Goal: Task Accomplishment & Management: Manage account settings

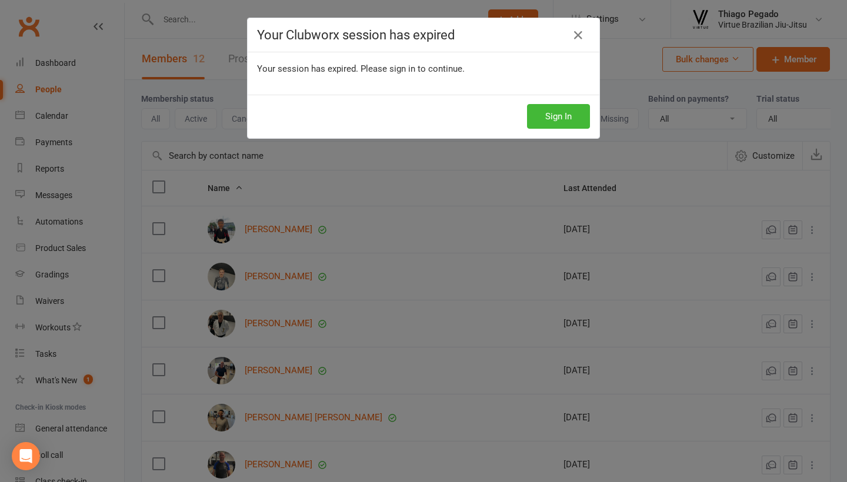
select select "100"
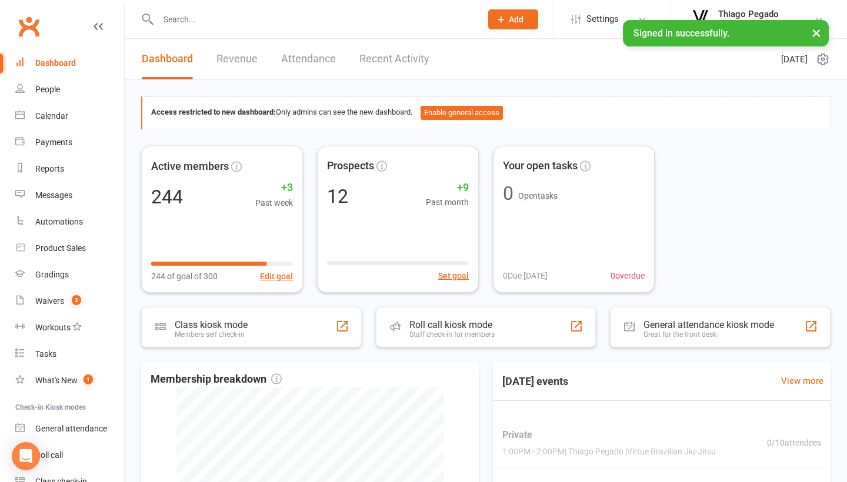
click at [230, 24] on input "text" at bounding box center [314, 19] width 318 height 16
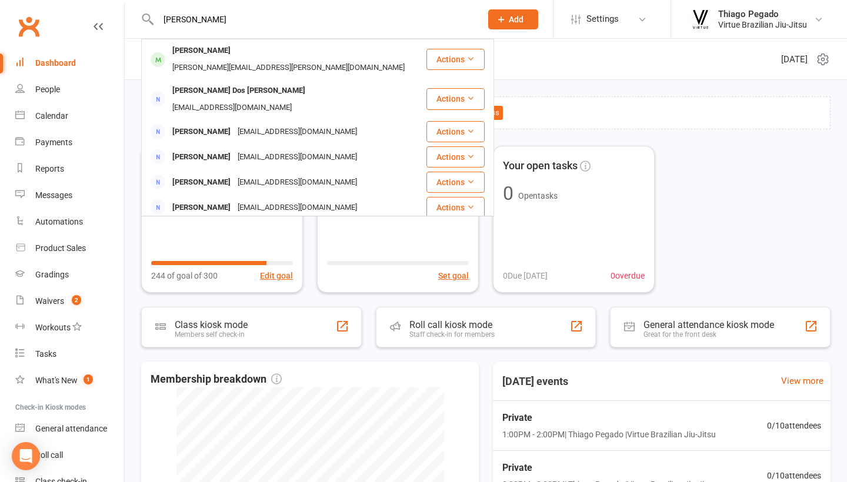
type input "[PERSON_NAME]"
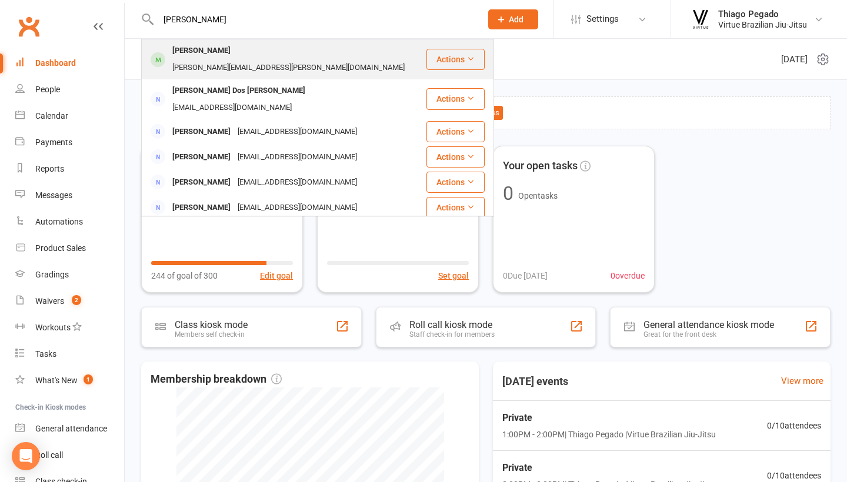
drag, startPoint x: 201, startPoint y: 38, endPoint x: 198, endPoint y: 52, distance: 14.0
click at [198, 52] on div "[PERSON_NAME]" at bounding box center [201, 50] width 65 height 17
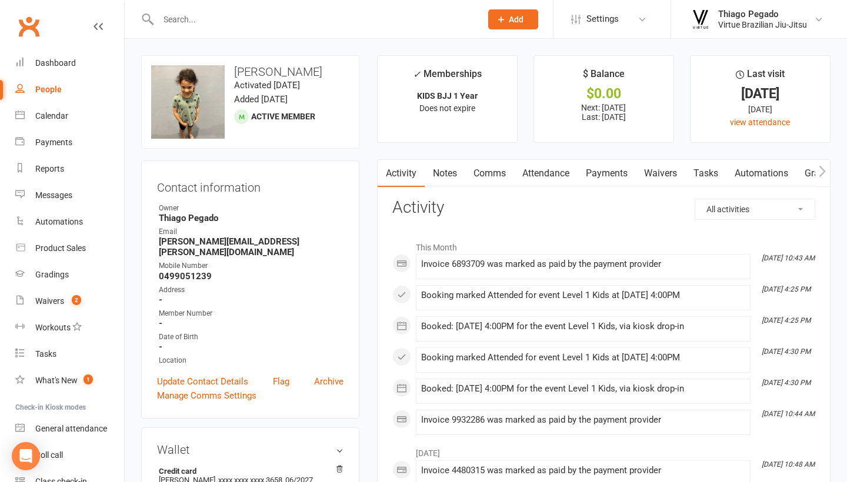
click at [668, 169] on link "Waivers" at bounding box center [659, 173] width 49 height 27
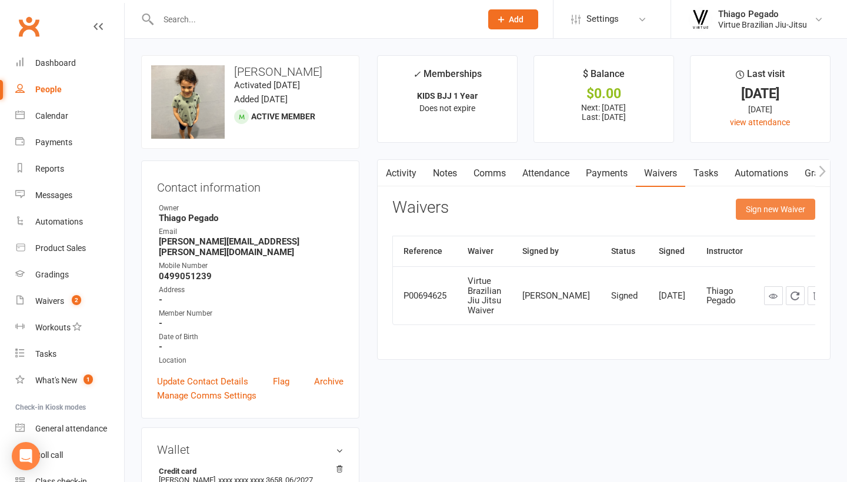
click at [773, 211] on button "Sign new Waiver" at bounding box center [774, 209] width 79 height 21
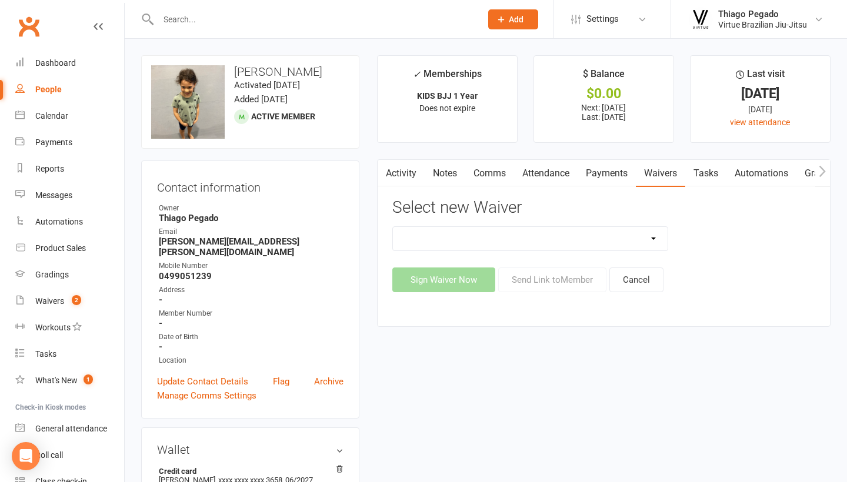
select select "14531"
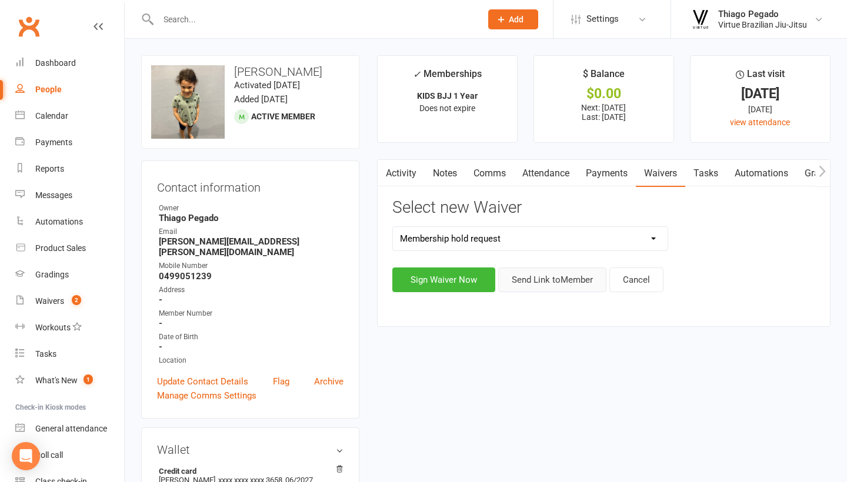
click at [521, 276] on button "Send Link to Member" at bounding box center [552, 279] width 108 height 25
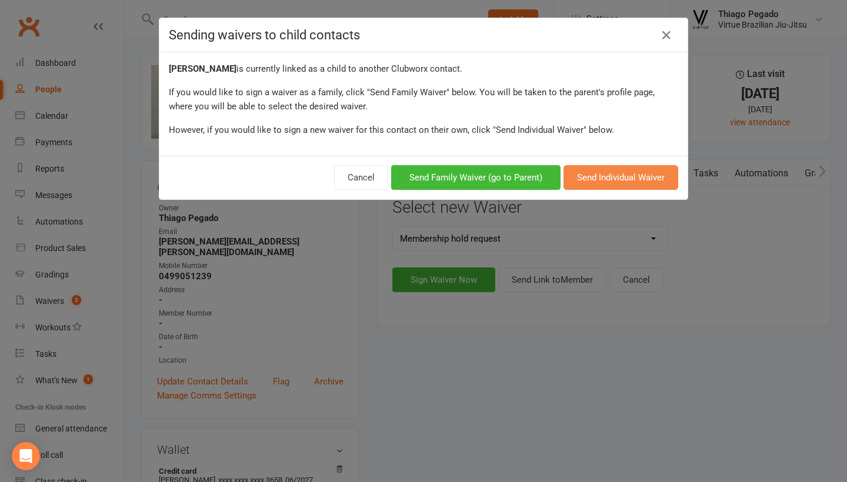
click at [601, 182] on button "Send Individual Waiver" at bounding box center [620, 177] width 115 height 25
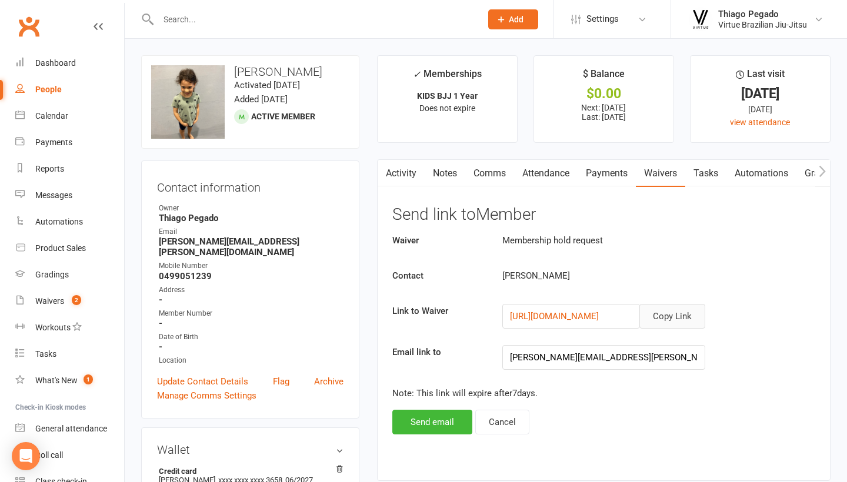
click at [676, 321] on button "Copy Link" at bounding box center [672, 316] width 66 height 25
click at [663, 319] on button "Copy Link" at bounding box center [672, 316] width 66 height 25
click at [65, 302] on link "Waivers 2" at bounding box center [69, 301] width 109 height 26
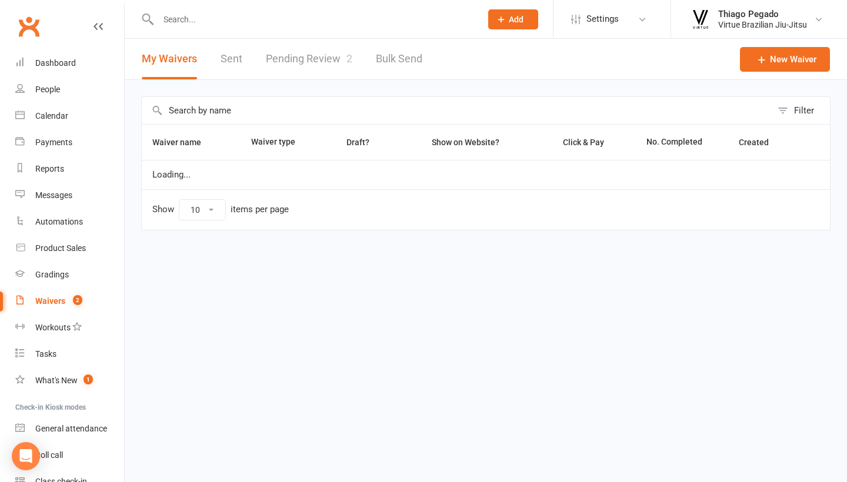
click at [346, 54] on span "2" at bounding box center [349, 58] width 6 height 12
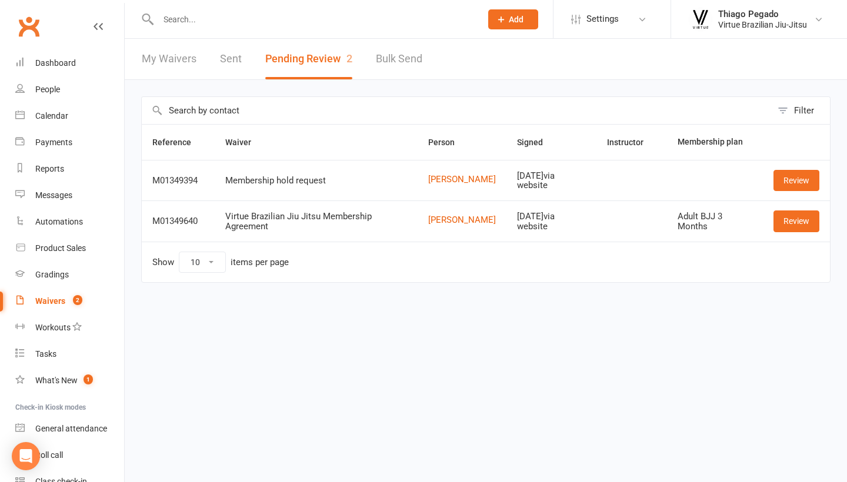
click at [831, 180] on div "Filter Reference Waiver Person Signed Instructor Membership plan M01349394 Memb…" at bounding box center [486, 198] width 722 height 236
click at [812, 180] on link "Review" at bounding box center [796, 180] width 46 height 21
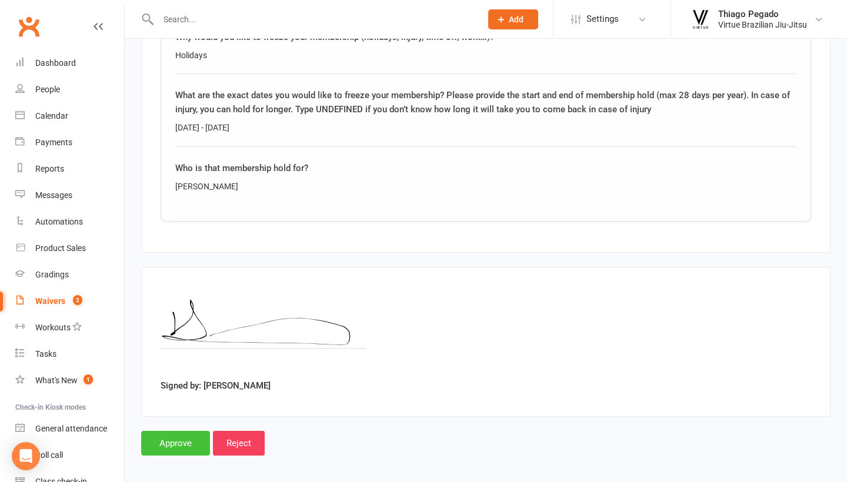
scroll to position [660, 0]
click at [168, 432] on input "Approve" at bounding box center [175, 444] width 69 height 25
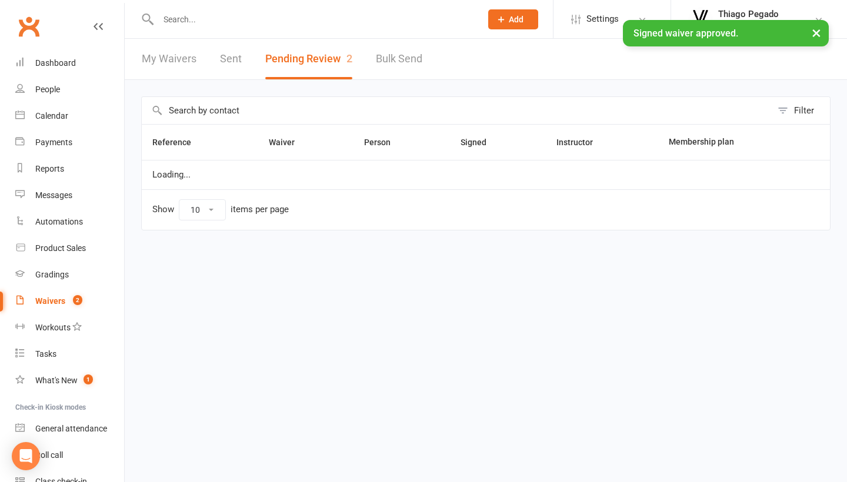
click at [236, 19] on input "text" at bounding box center [314, 19] width 318 height 16
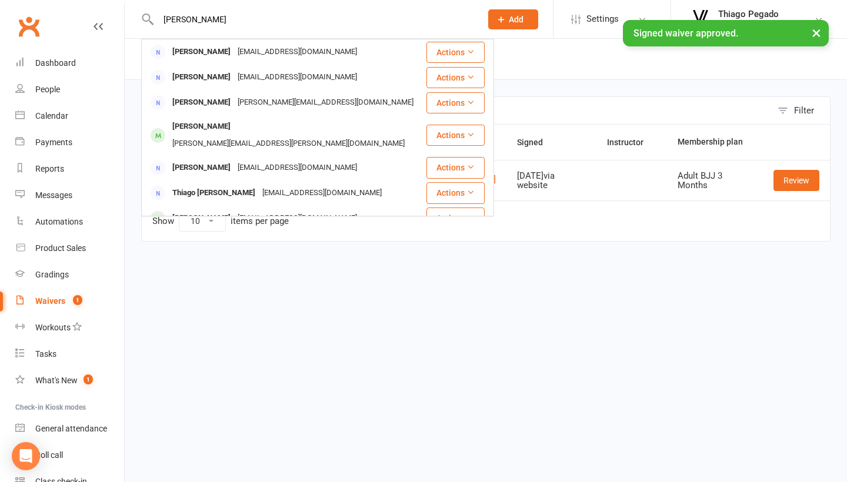
type input "math"
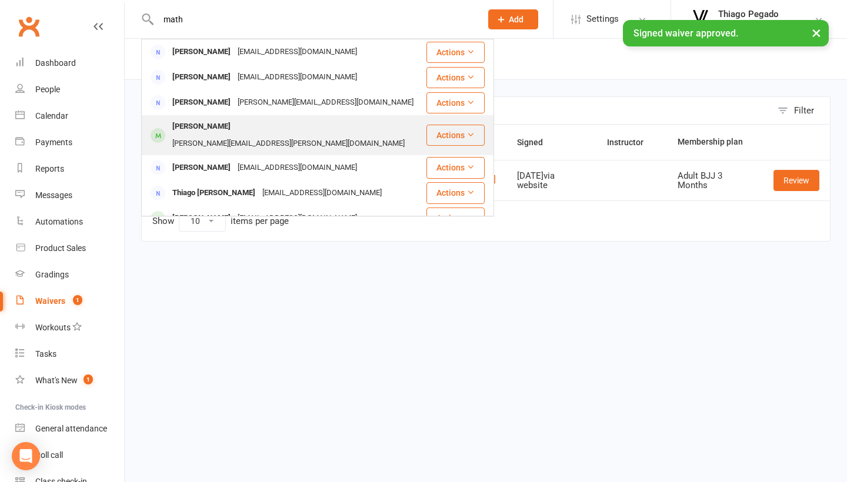
drag, startPoint x: 236, startPoint y: 19, endPoint x: 203, endPoint y: 126, distance: 111.9
click at [203, 126] on div "[PERSON_NAME]" at bounding box center [201, 126] width 65 height 17
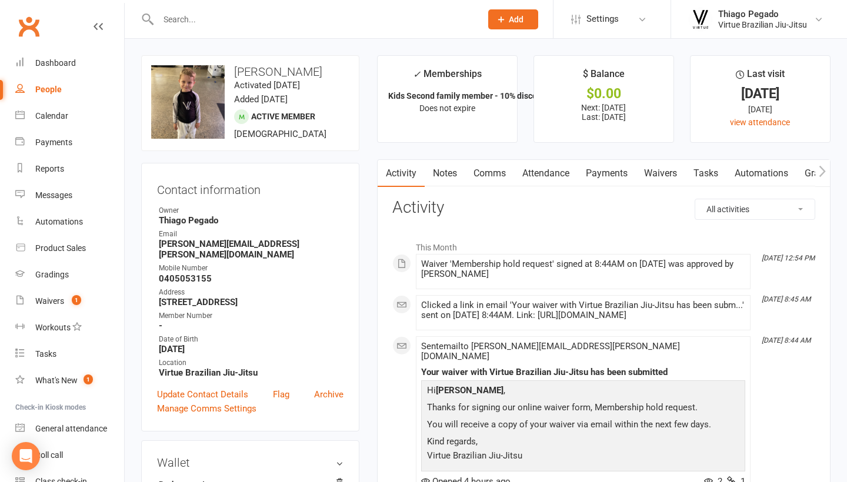
click at [617, 170] on link "Payments" at bounding box center [606, 173] width 58 height 27
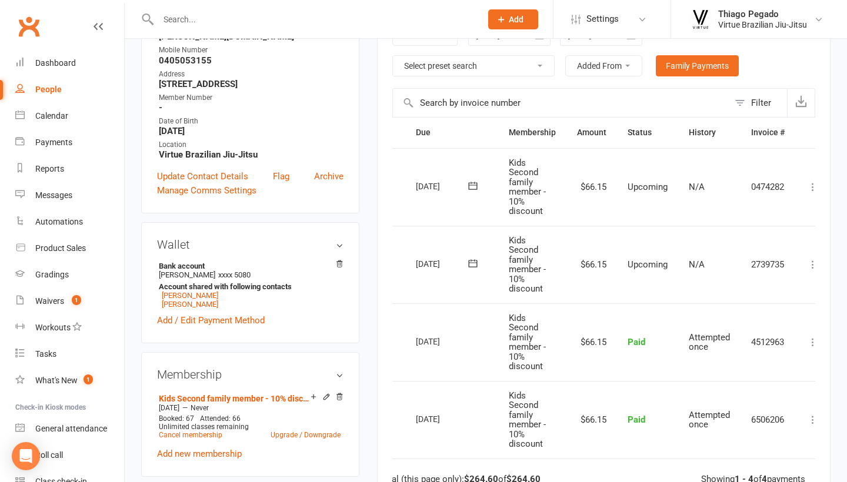
scroll to position [0, 22]
click at [811, 262] on icon at bounding box center [815, 265] width 12 height 12
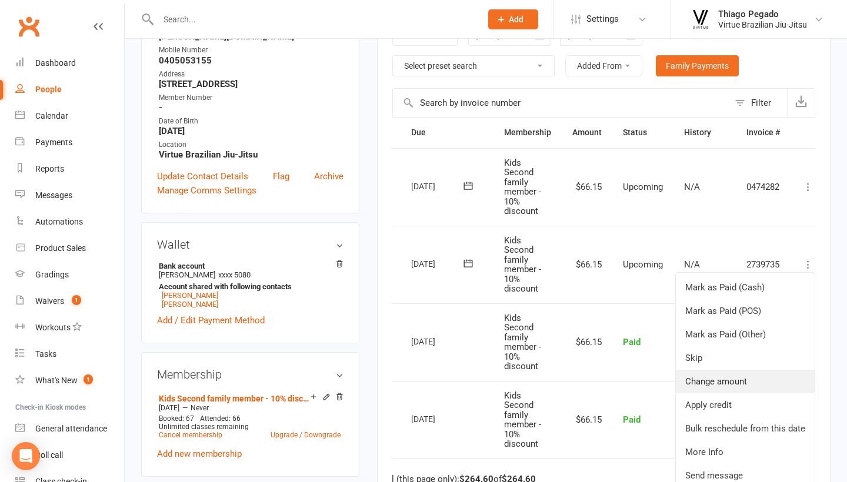
click at [726, 375] on link "Change amount" at bounding box center [744, 382] width 139 height 24
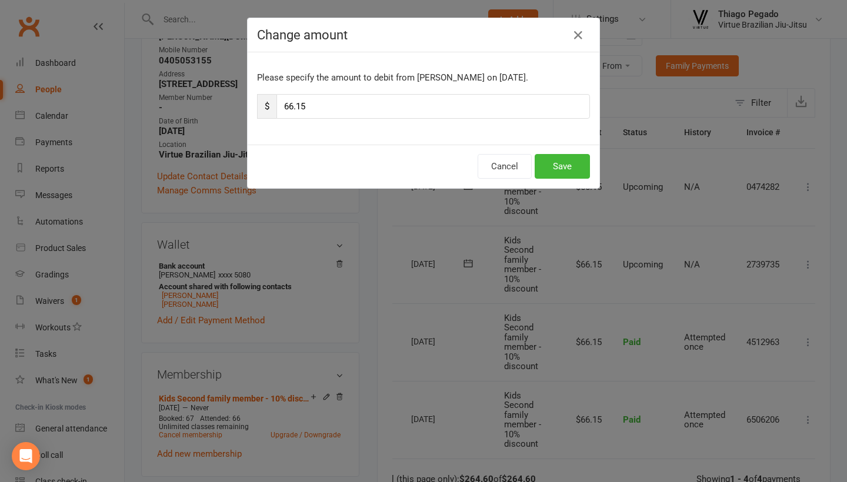
click at [415, 104] on input "66.15" at bounding box center [432, 106] width 313 height 25
type input "5"
click at [553, 160] on button "Save" at bounding box center [561, 166] width 55 height 25
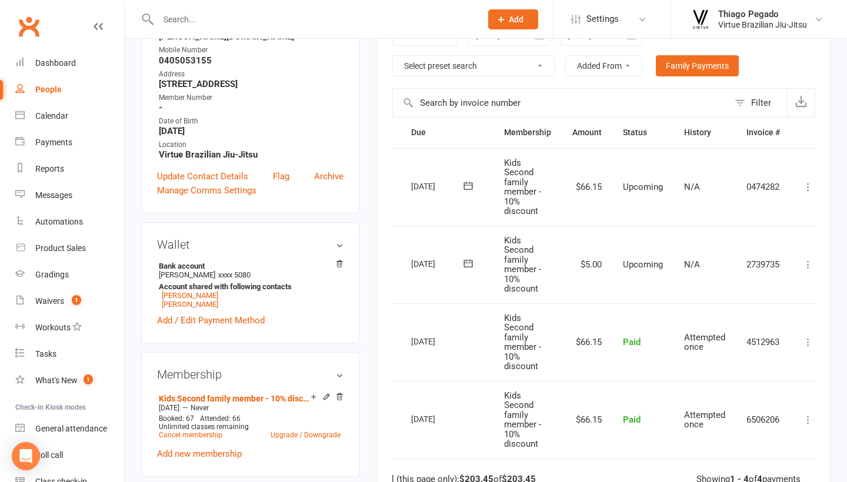
click at [273, 19] on input "text" at bounding box center [314, 19] width 318 height 16
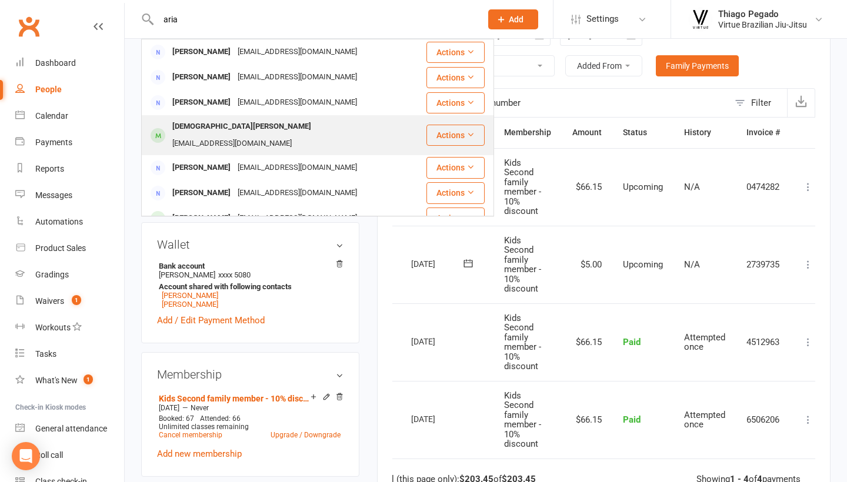
type input "aria"
click at [254, 135] on div "[EMAIL_ADDRESS][DOMAIN_NAME]" at bounding box center [232, 143] width 126 height 17
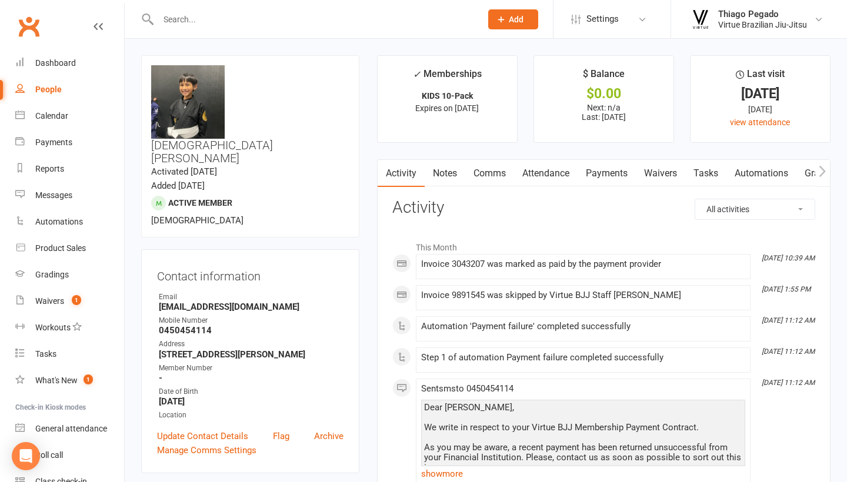
click at [618, 173] on link "Payments" at bounding box center [606, 173] width 58 height 27
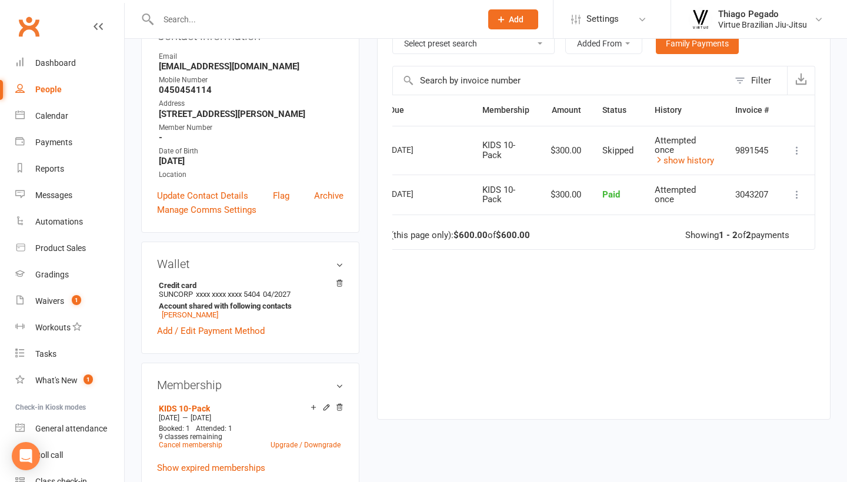
scroll to position [0, 39]
click at [793, 147] on icon at bounding box center [797, 151] width 12 height 12
click at [610, 273] on div "Due Contact Membership Amount Status History Invoice # Select this [DATE] [PERS…" at bounding box center [603, 248] width 423 height 307
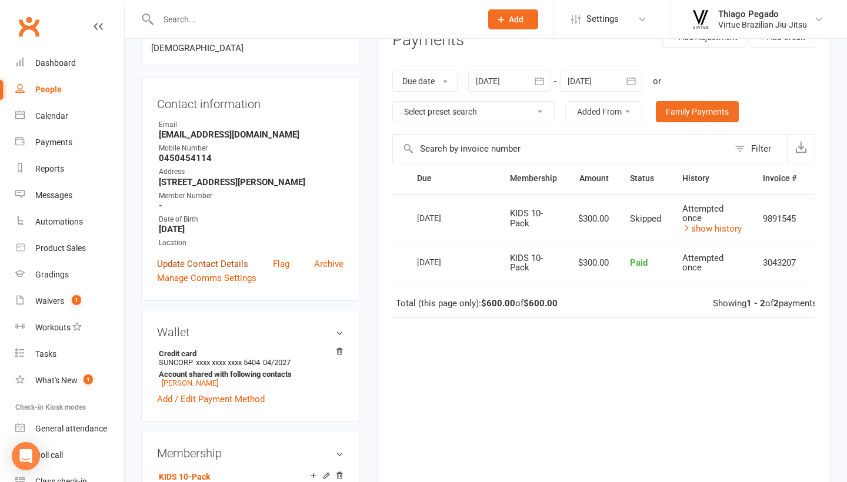
scroll to position [185, 0]
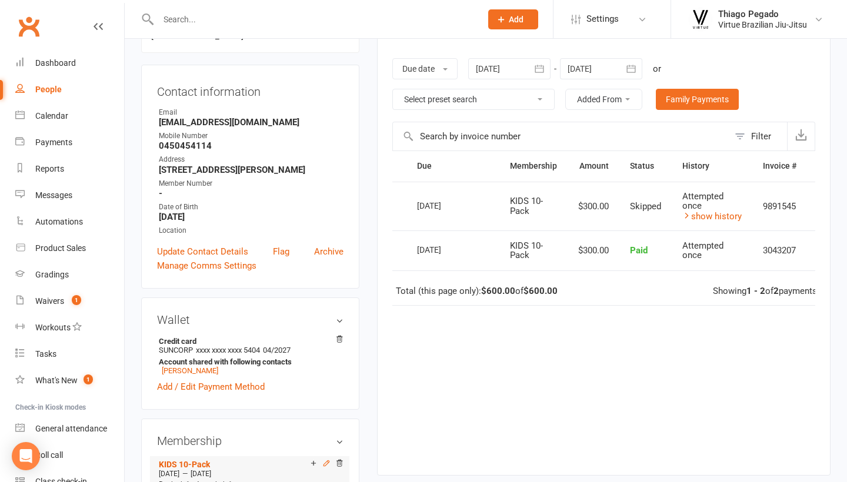
click at [327, 459] on icon at bounding box center [326, 463] width 8 height 8
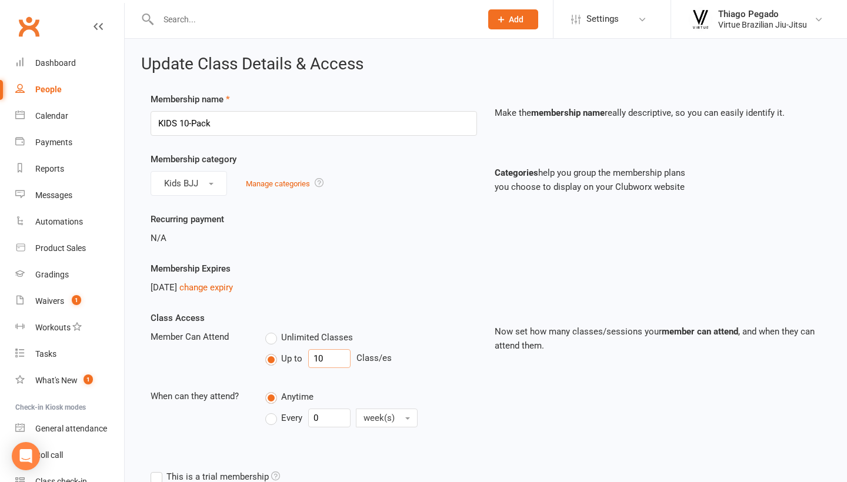
click at [339, 360] on input "10" at bounding box center [329, 358] width 42 height 19
type input "11"
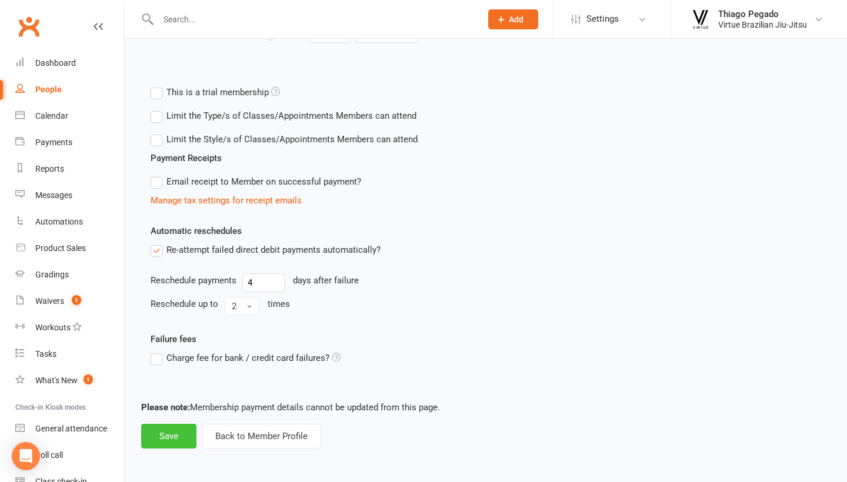
scroll to position [394, 0]
click at [173, 429] on button "Save" at bounding box center [168, 436] width 55 height 25
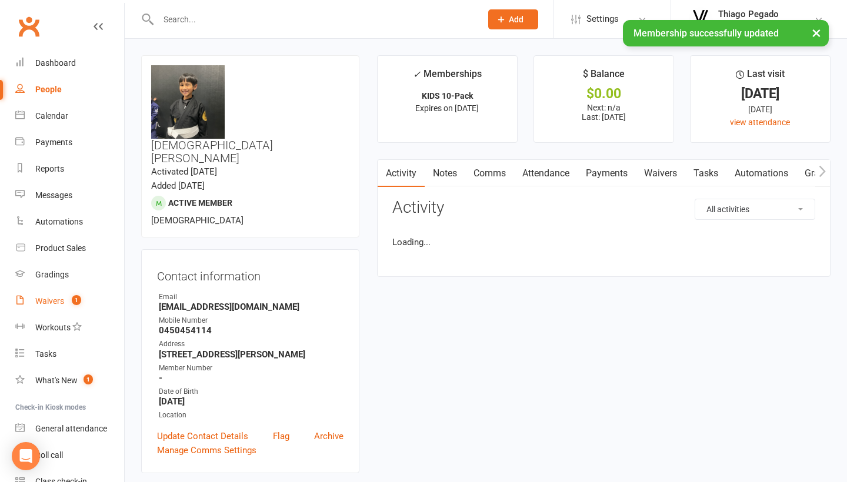
click at [66, 301] on count-badge "1" at bounding box center [73, 300] width 15 height 9
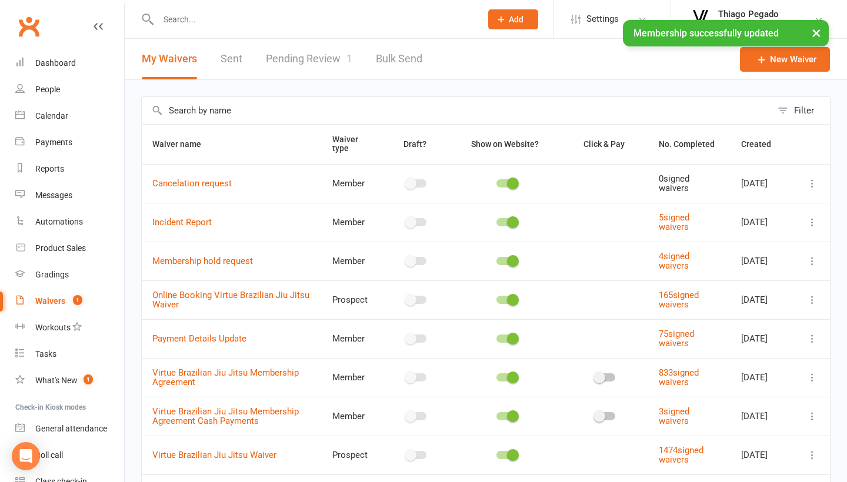
click at [294, 65] on link "Pending Review 1" at bounding box center [309, 59] width 86 height 41
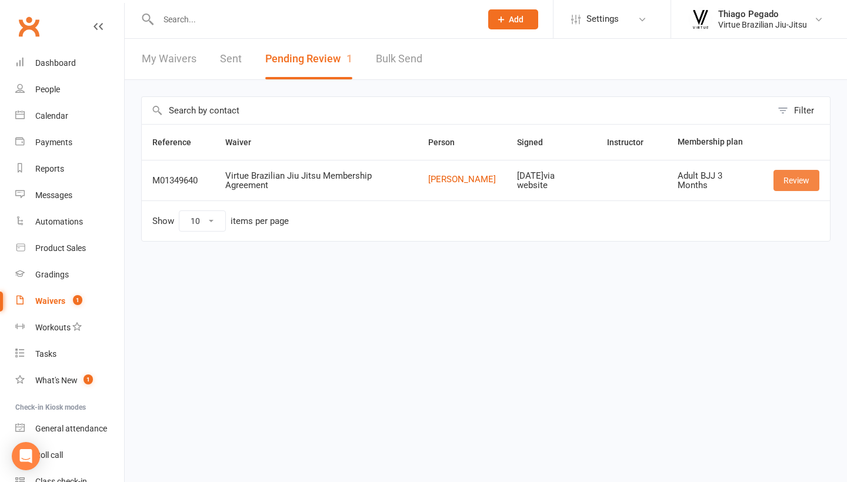
click at [795, 175] on link "Review" at bounding box center [796, 180] width 46 height 21
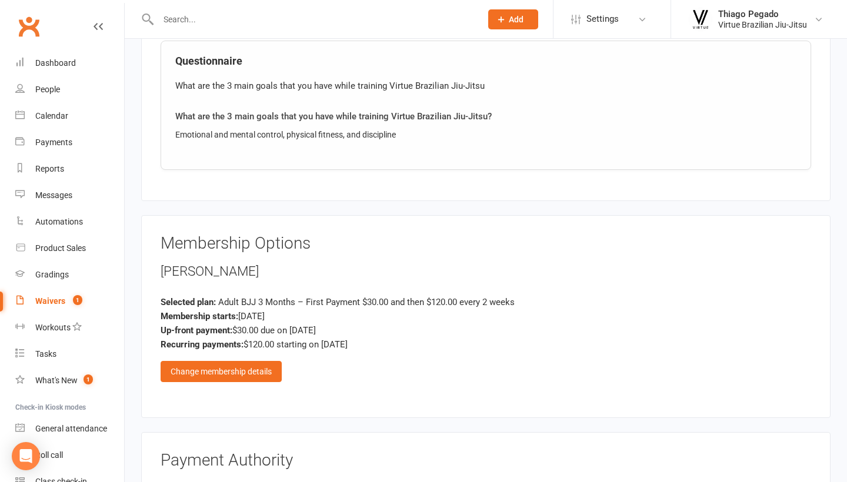
scroll to position [847, 0]
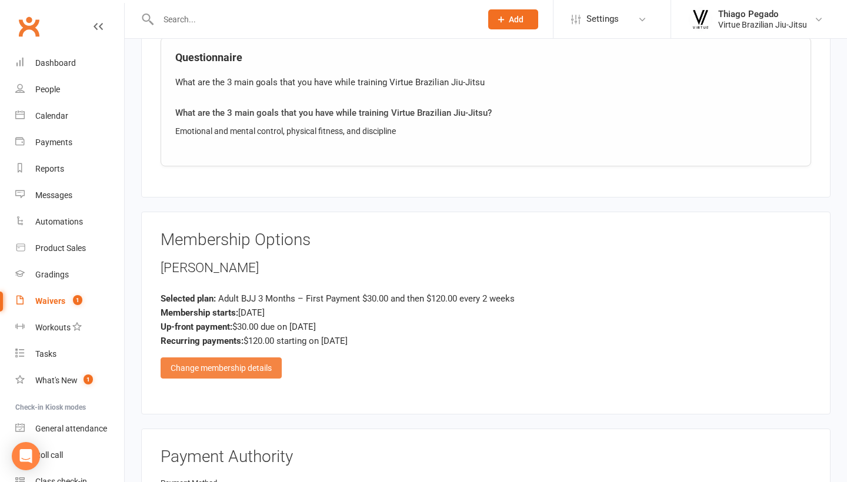
click at [235, 362] on div "Change membership details" at bounding box center [220, 367] width 121 height 21
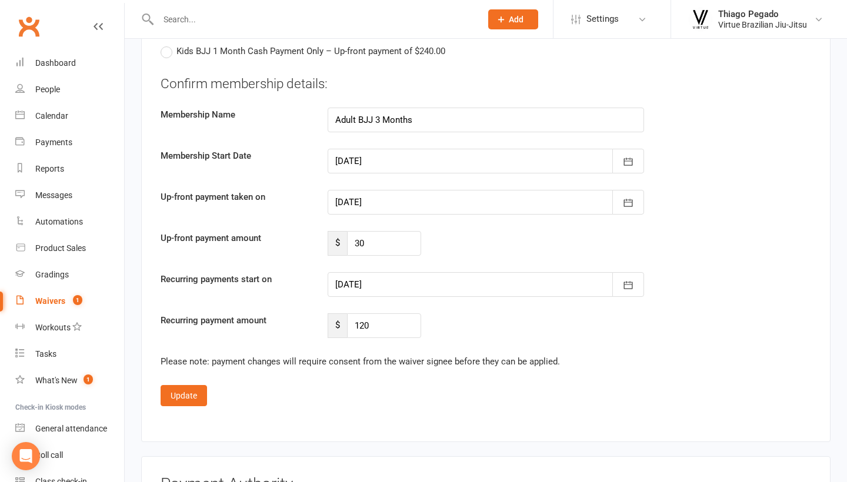
scroll to position [1827, 0]
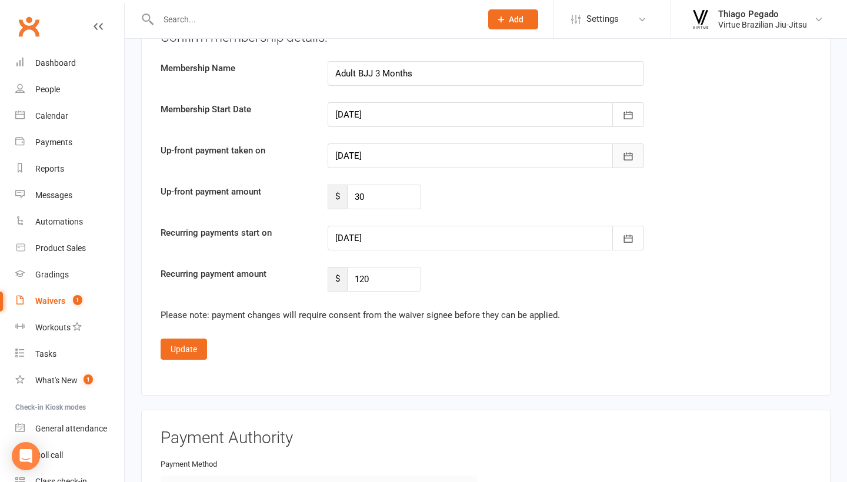
click at [634, 145] on button "button" at bounding box center [628, 155] width 32 height 25
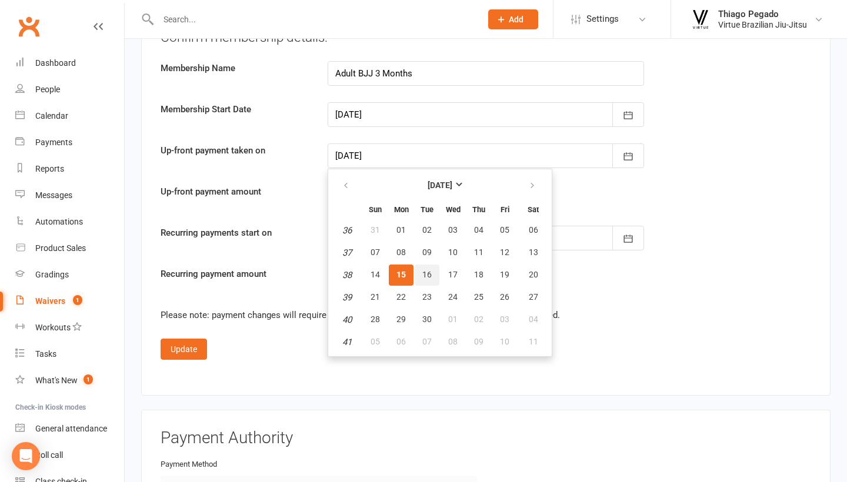
click at [426, 271] on span "16" at bounding box center [426, 274] width 9 height 9
type input "[DATE]"
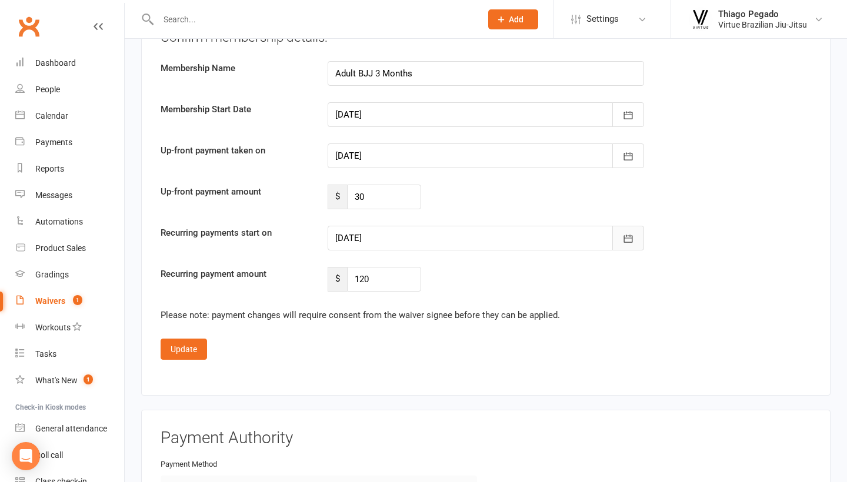
click at [628, 234] on icon "button" at bounding box center [628, 239] width 12 height 12
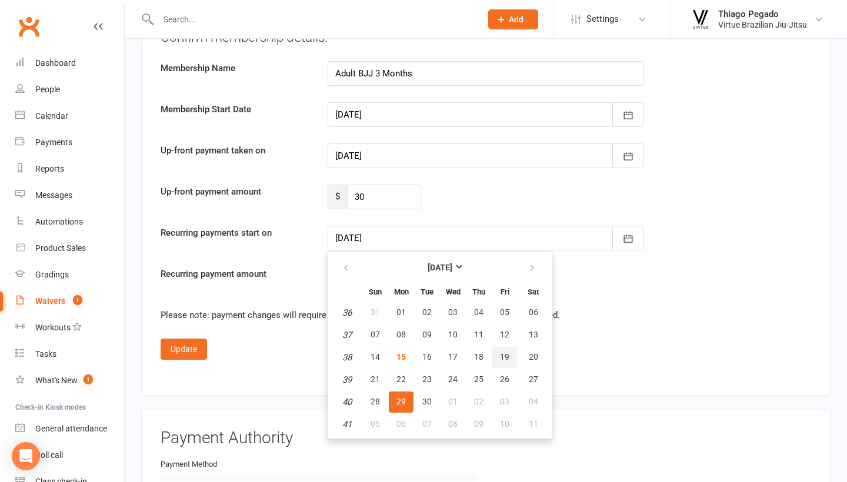
click at [504, 352] on span "19" at bounding box center [504, 356] width 9 height 9
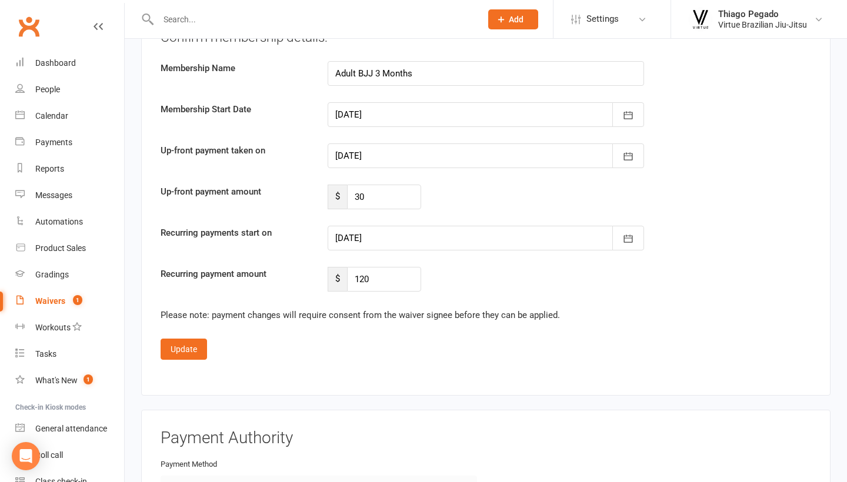
type input "[DATE]"
click at [185, 344] on button "Update" at bounding box center [183, 349] width 46 height 21
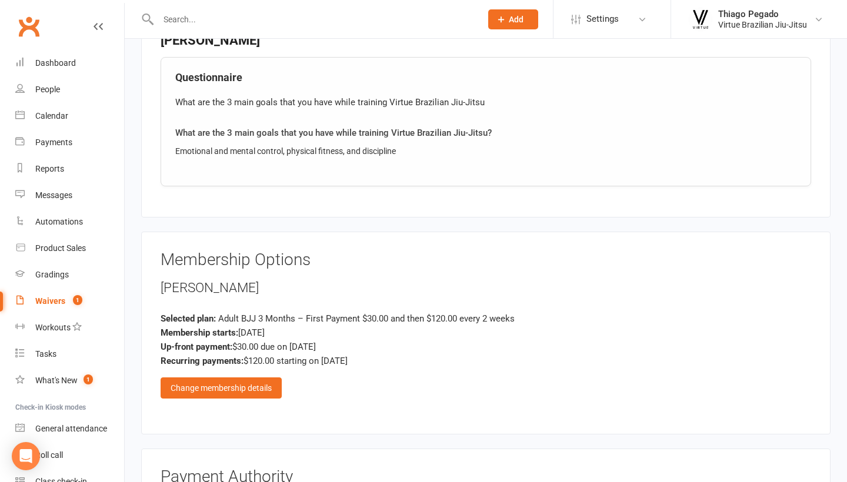
scroll to position [819, 0]
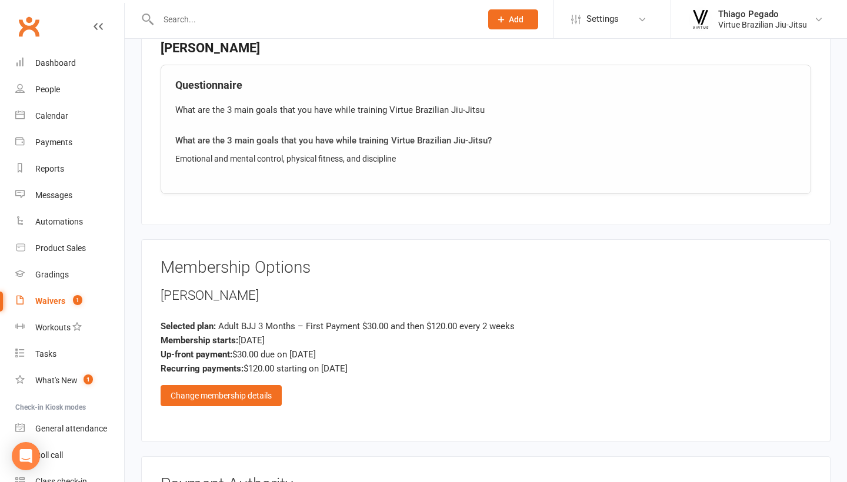
drag, startPoint x: 160, startPoint y: 287, endPoint x: 403, endPoint y: 363, distance: 254.4
click at [403, 363] on div "[PERSON_NAME] Selected plan: Adult BJJ 3 Months – First Payment $30.00 and then…" at bounding box center [485, 346] width 650 height 120
copy div "[PERSON_NAME] Selected plan: Adult BJJ 3 Months – First Payment $30.00 and then…"
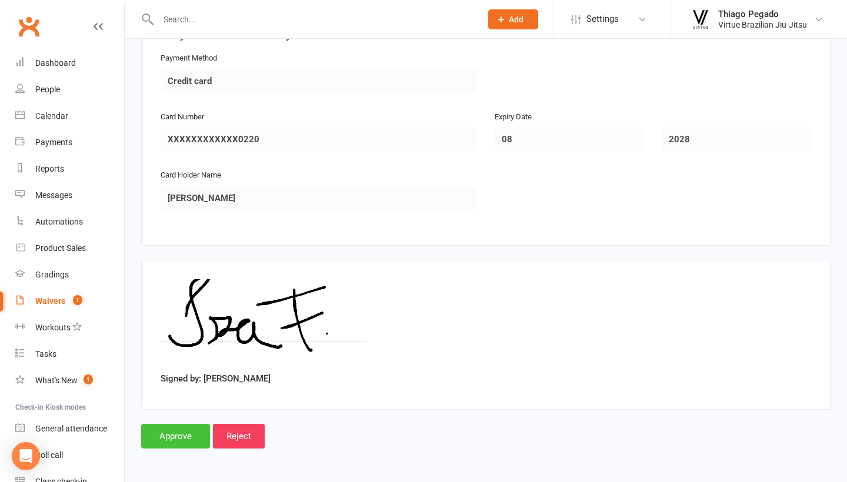
scroll to position [1272, 0]
click at [172, 427] on input "Approve" at bounding box center [175, 436] width 69 height 25
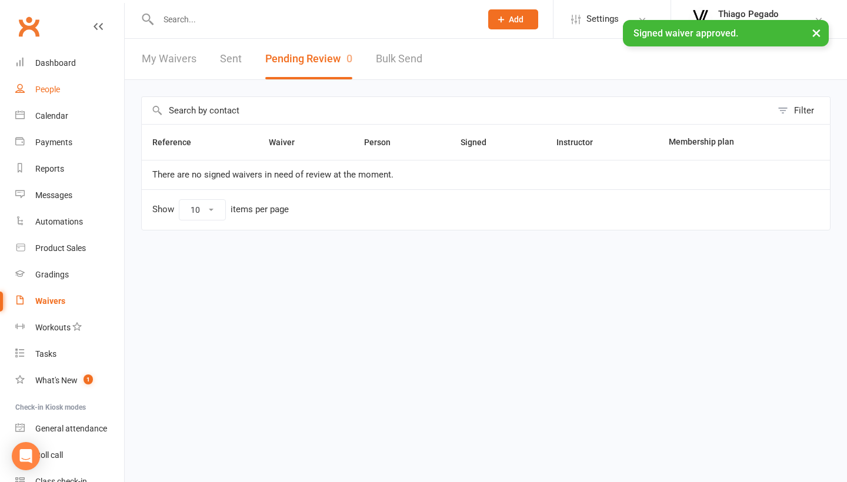
click at [51, 91] on div "People" at bounding box center [47, 89] width 25 height 9
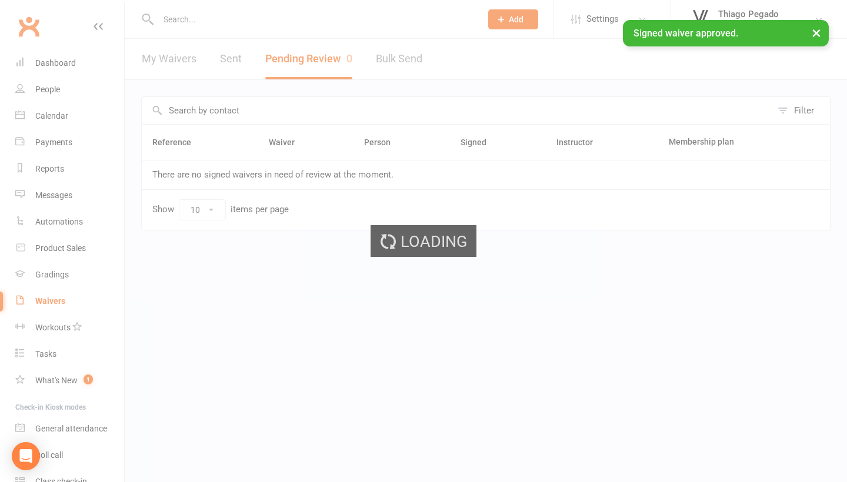
select select "100"
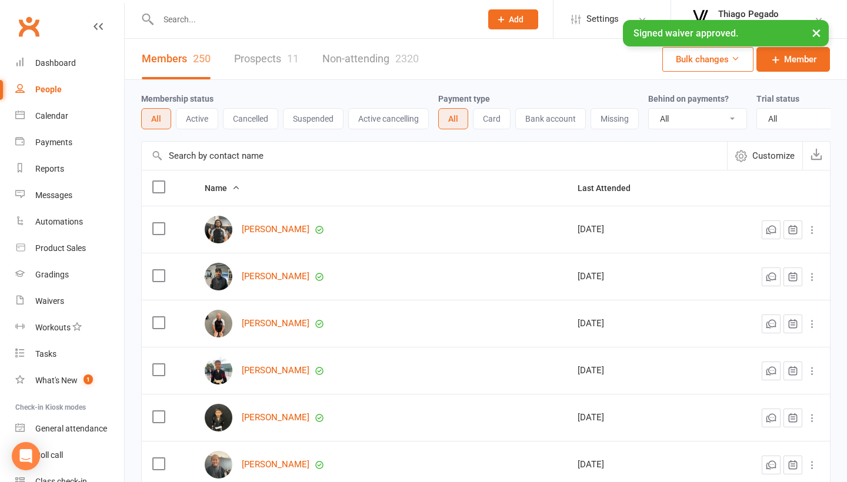
click at [204, 121] on button "Active" at bounding box center [197, 118] width 42 height 21
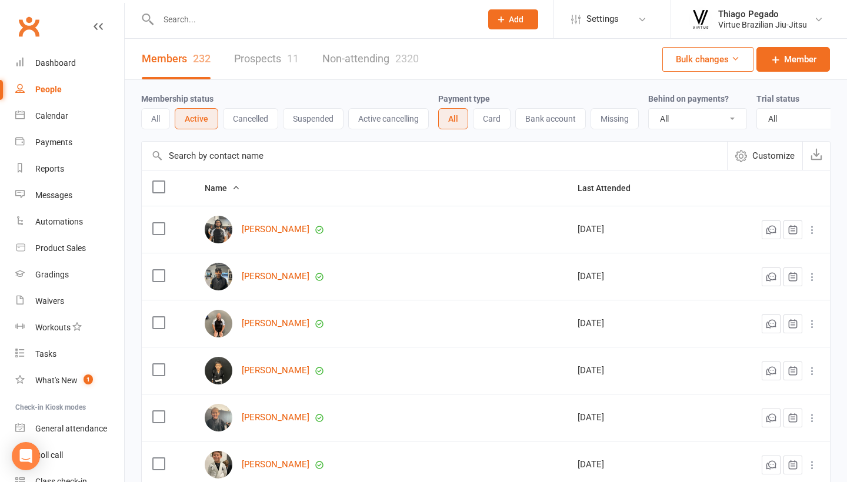
select select "true"
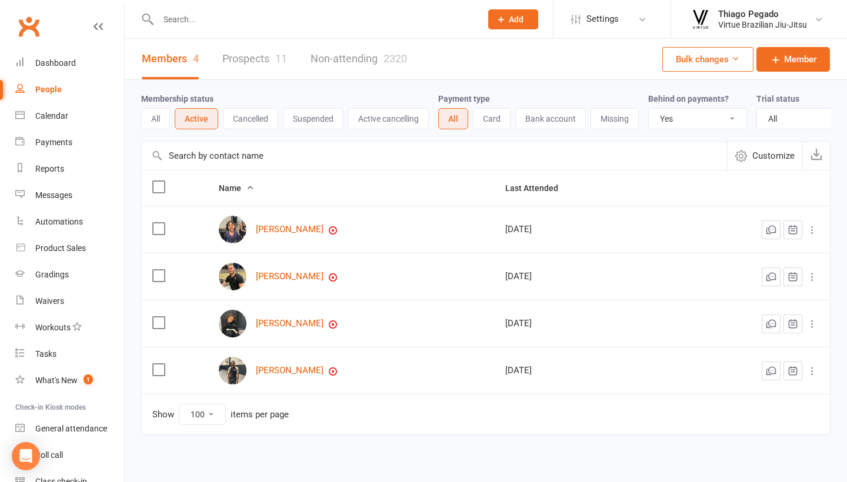
click at [262, 118] on button "Cancelled" at bounding box center [250, 118] width 55 height 21
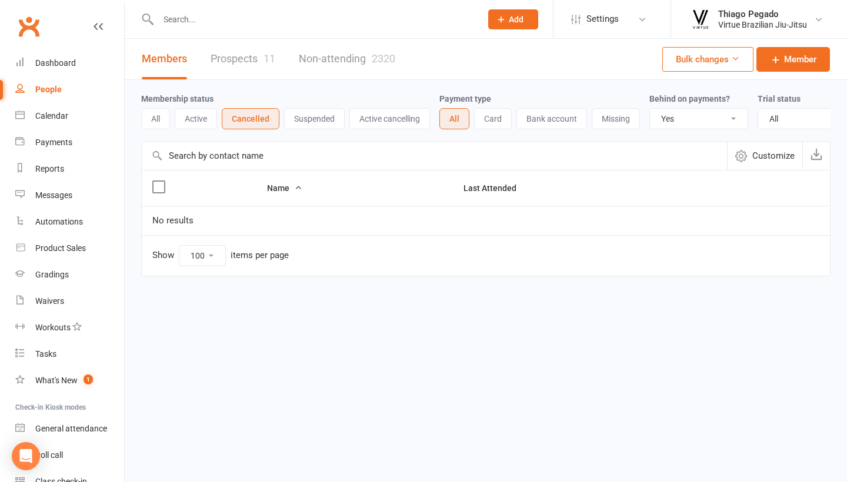
select select
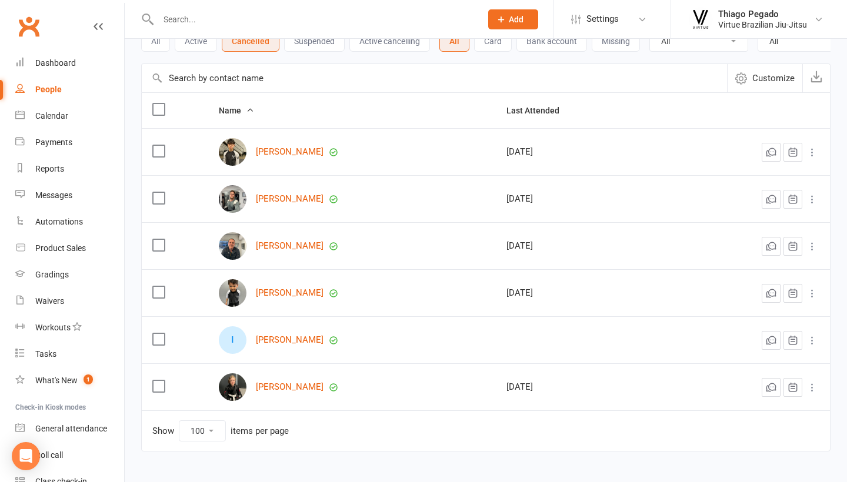
scroll to position [87, 0]
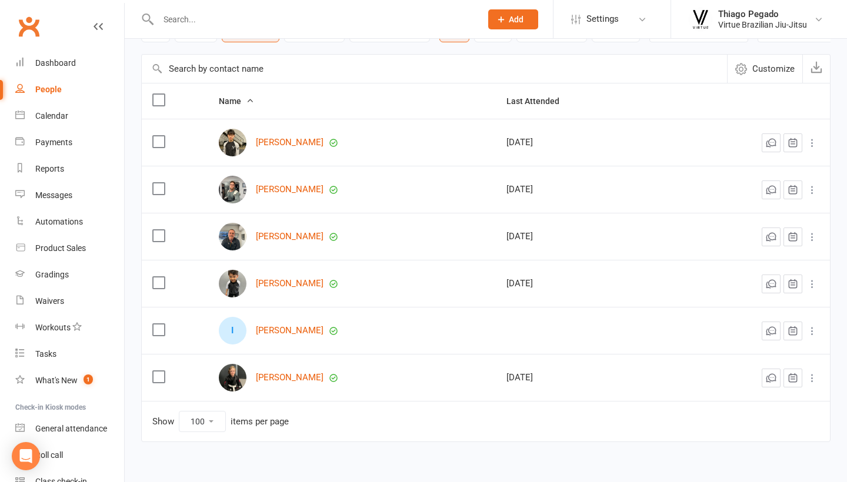
click at [160, 188] on label at bounding box center [158, 189] width 12 height 12
click at [160, 183] on input "checkbox" at bounding box center [158, 183] width 12 height 0
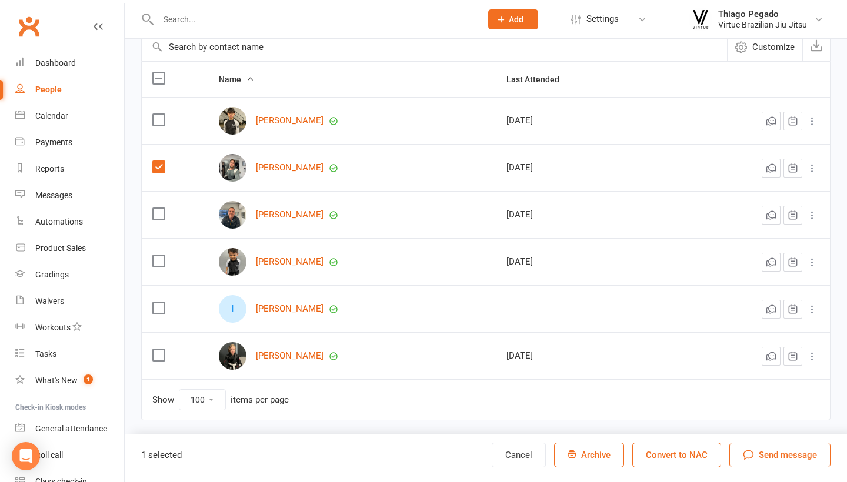
scroll to position [115, 0]
click at [665, 459] on button "Convert to NAC" at bounding box center [676, 455] width 89 height 25
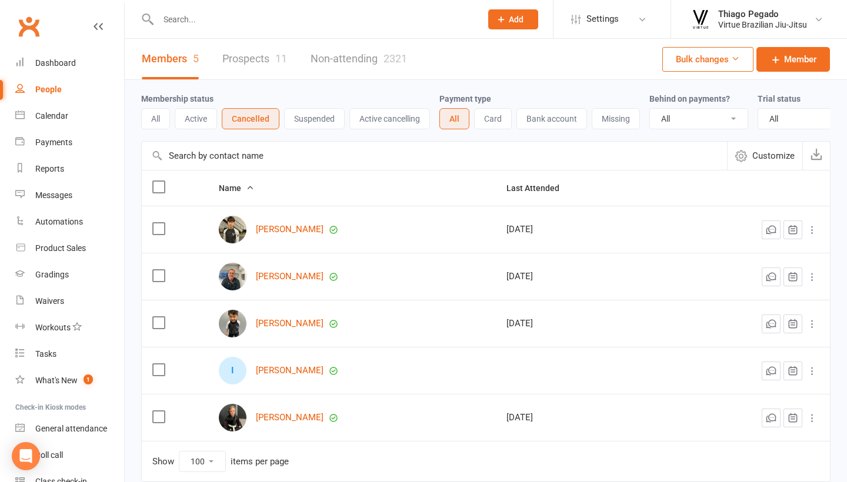
scroll to position [0, 0]
click at [316, 124] on button "Suspended" at bounding box center [314, 118] width 61 height 21
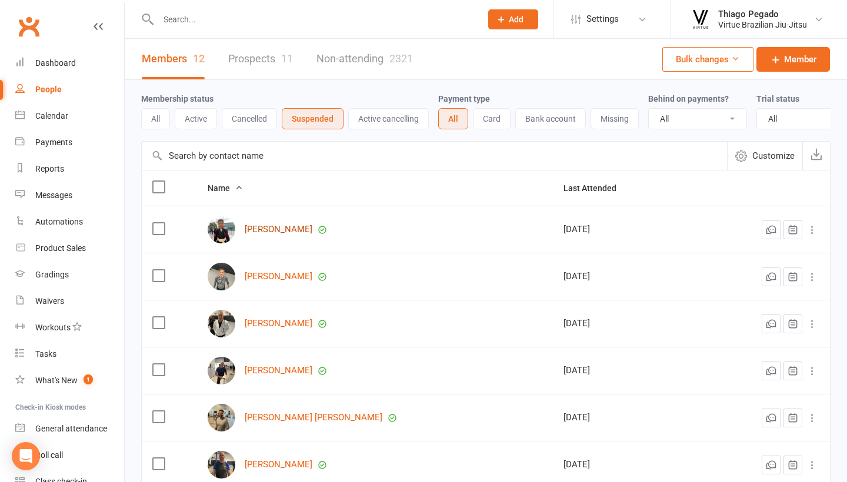
click at [260, 230] on link "[PERSON_NAME]" at bounding box center [279, 230] width 68 height 10
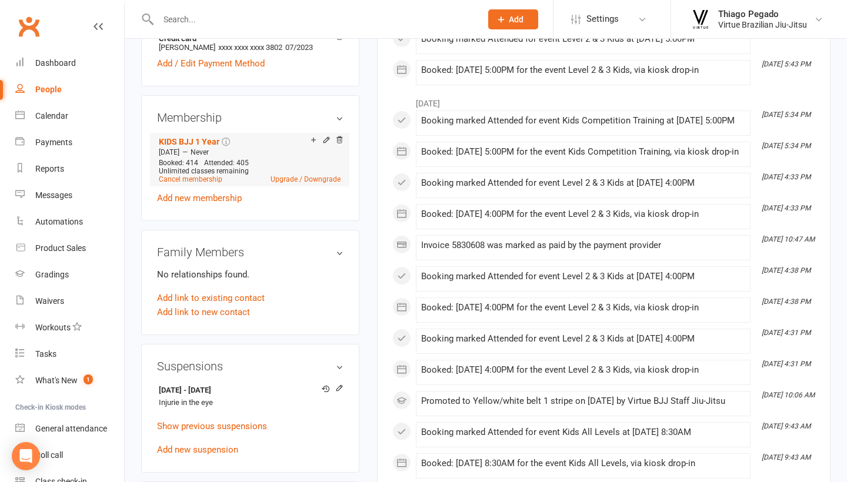
scroll to position [423, 0]
select select "100"
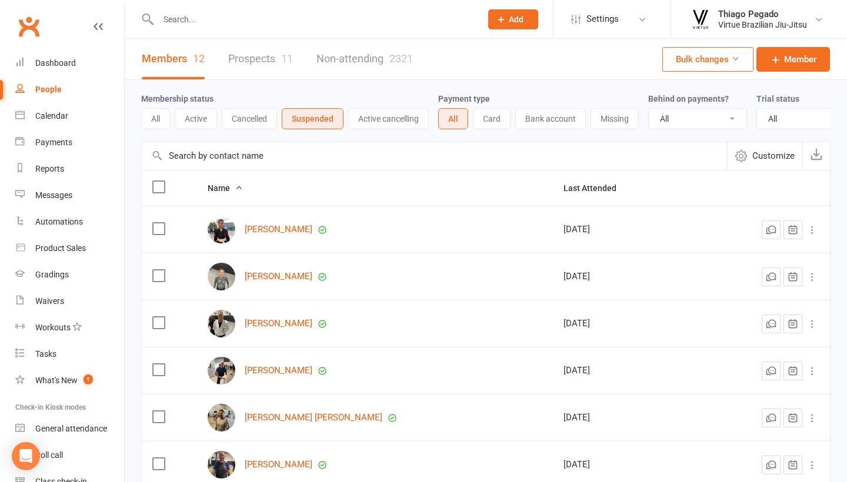
click at [202, 121] on button "Active" at bounding box center [196, 118] width 42 height 21
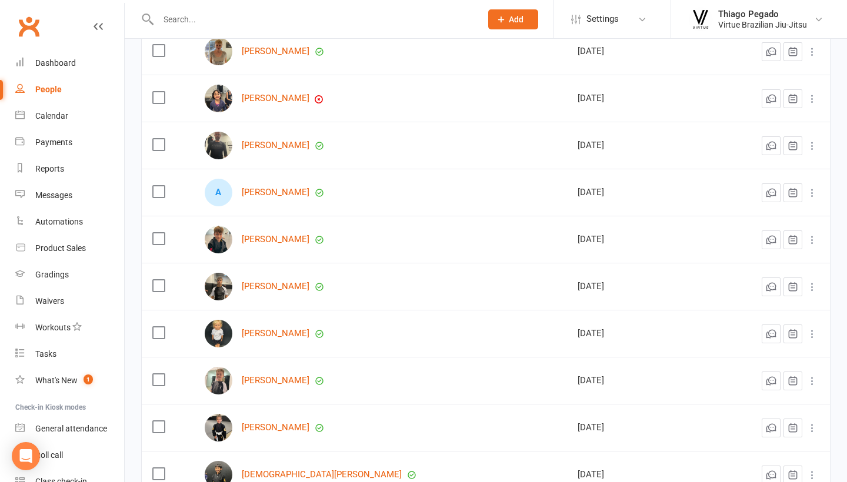
click at [310, 1] on div at bounding box center [307, 19] width 332 height 38
